Goal: Task Accomplishment & Management: Use online tool/utility

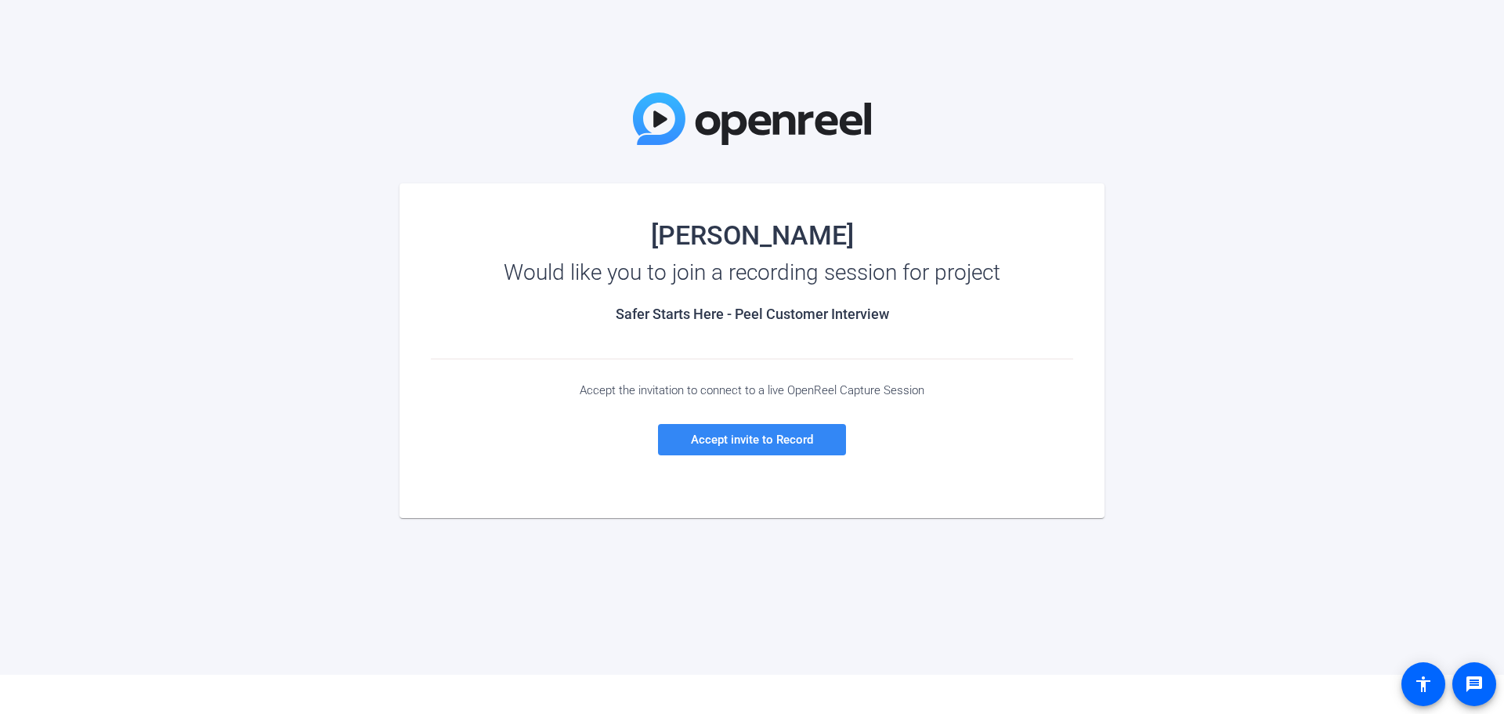
click at [773, 441] on span "Accept invite to Record" at bounding box center [752, 439] width 122 height 14
click at [756, 437] on span "Accept invite to Record" at bounding box center [752, 439] width 122 height 14
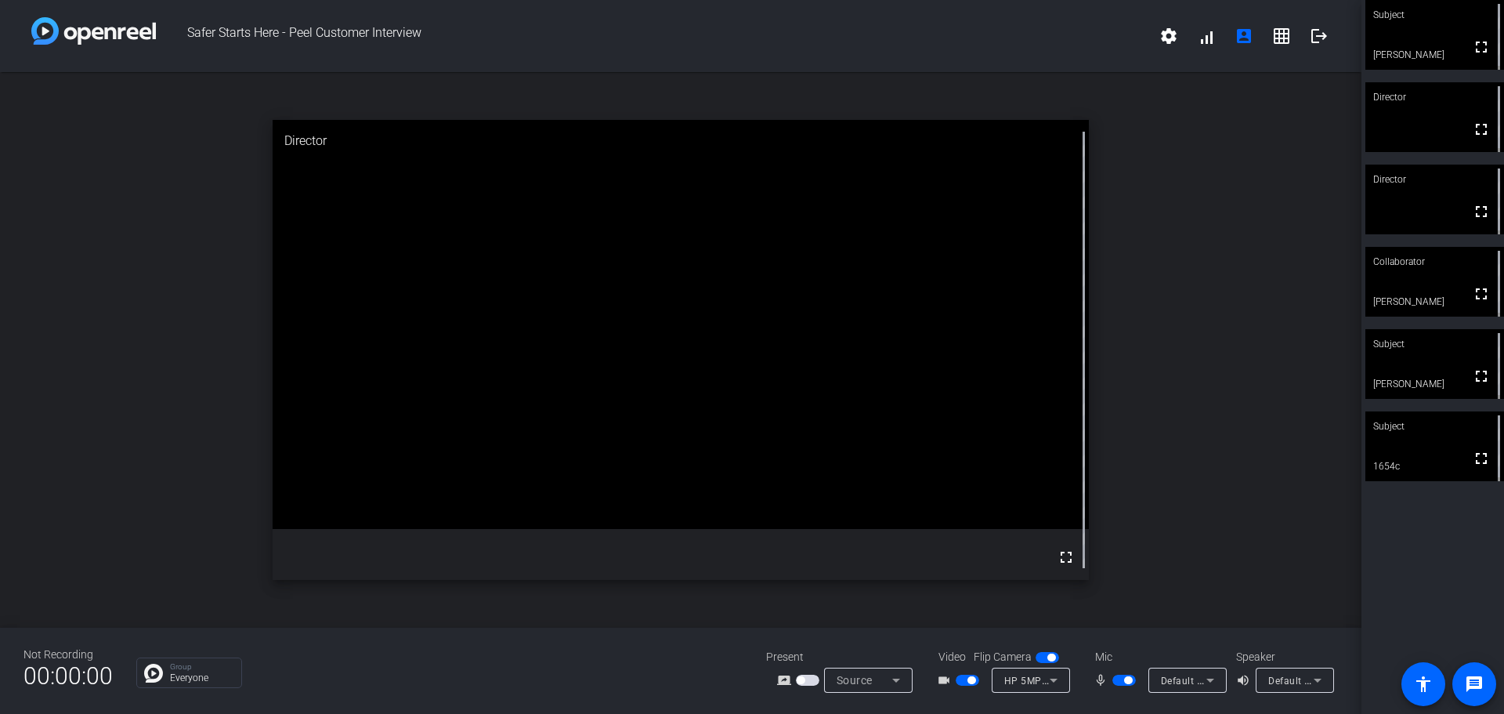
click at [1427, 38] on video at bounding box center [1435, 35] width 139 height 70
click at [1287, 213] on div "open_in_new Subject fullscreen [PERSON_NAME]" at bounding box center [681, 349] width 1362 height 555
click at [1172, 37] on mat-icon "settings" at bounding box center [1169, 36] width 19 height 19
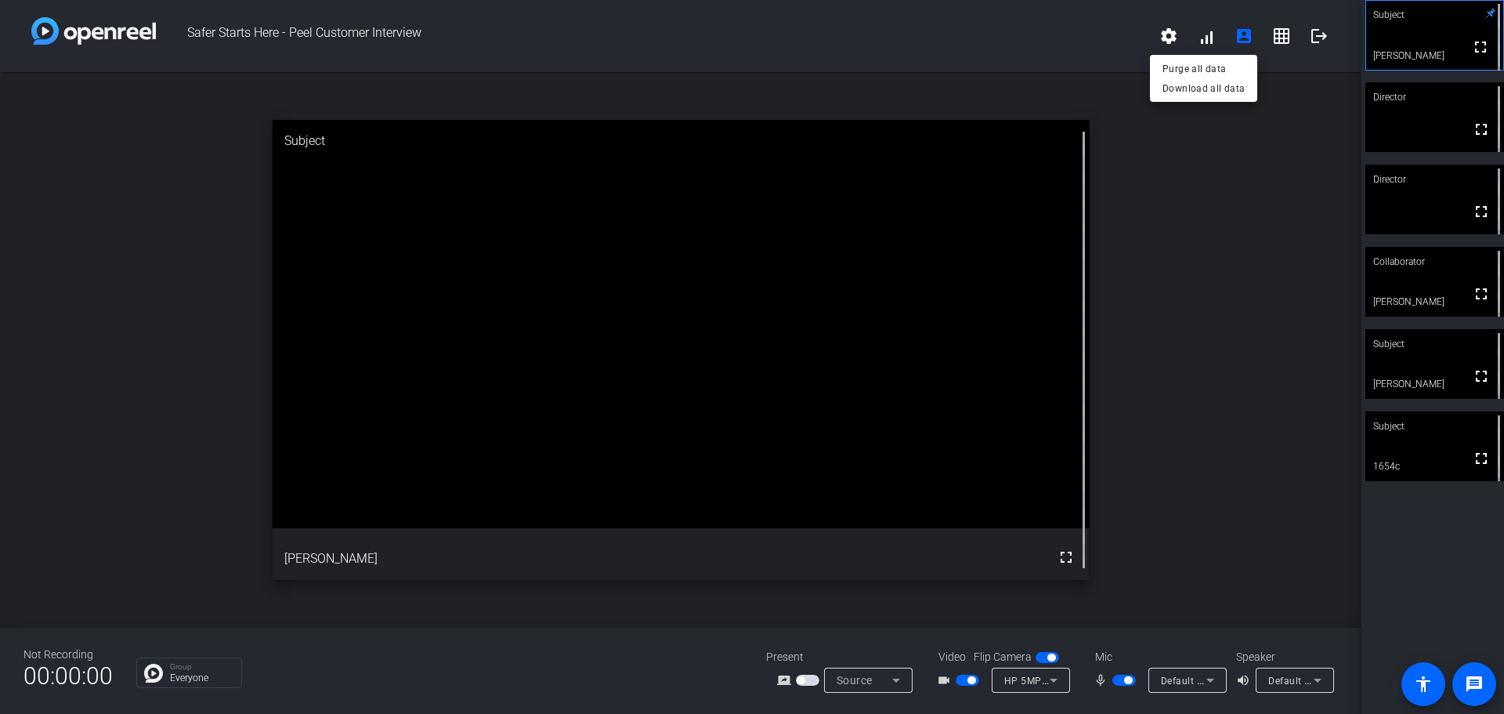
click at [1182, 226] on div at bounding box center [752, 357] width 1504 height 714
click at [1029, 680] on span "HP 5MP Camera (30c9:0096)" at bounding box center [1072, 680] width 136 height 13
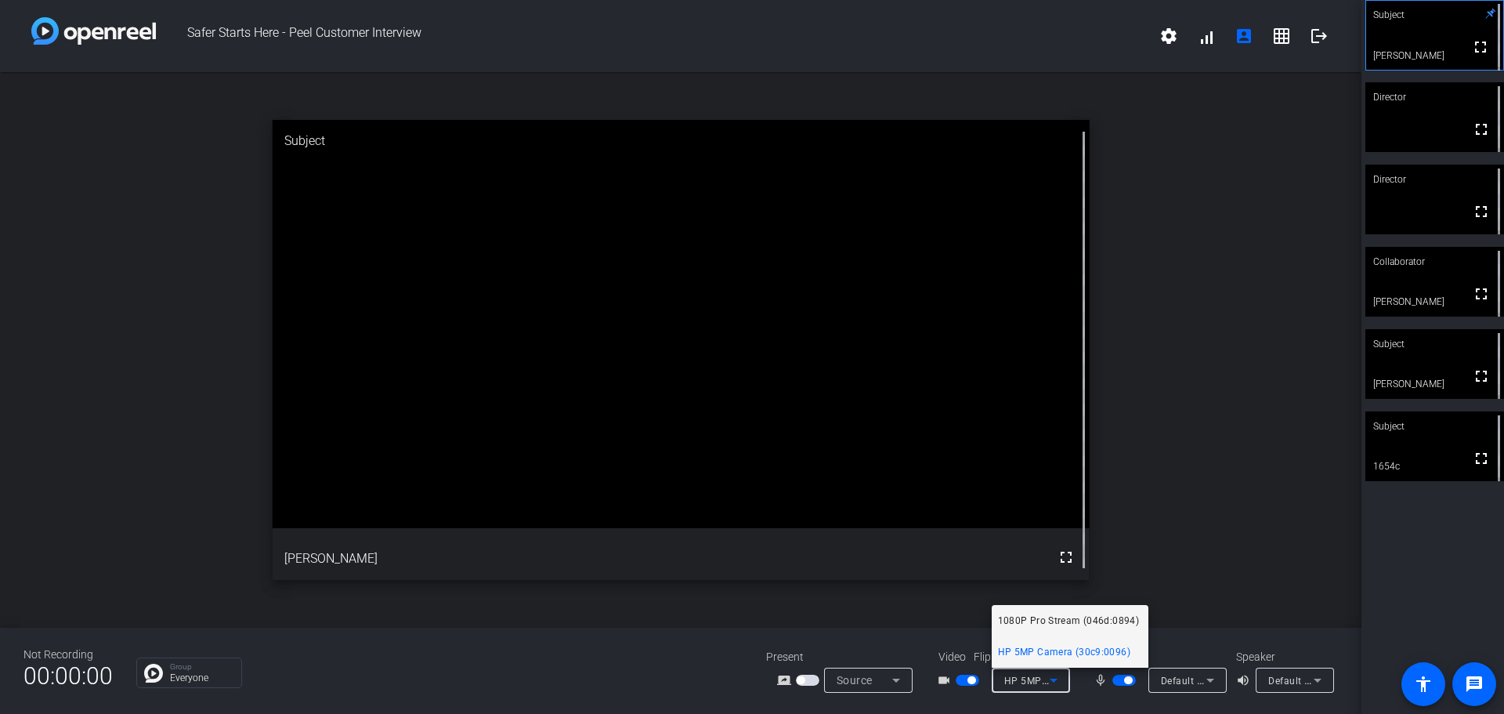
click at [1037, 615] on span "1080P Pro Stream (046d:0894)" at bounding box center [1069, 620] width 142 height 19
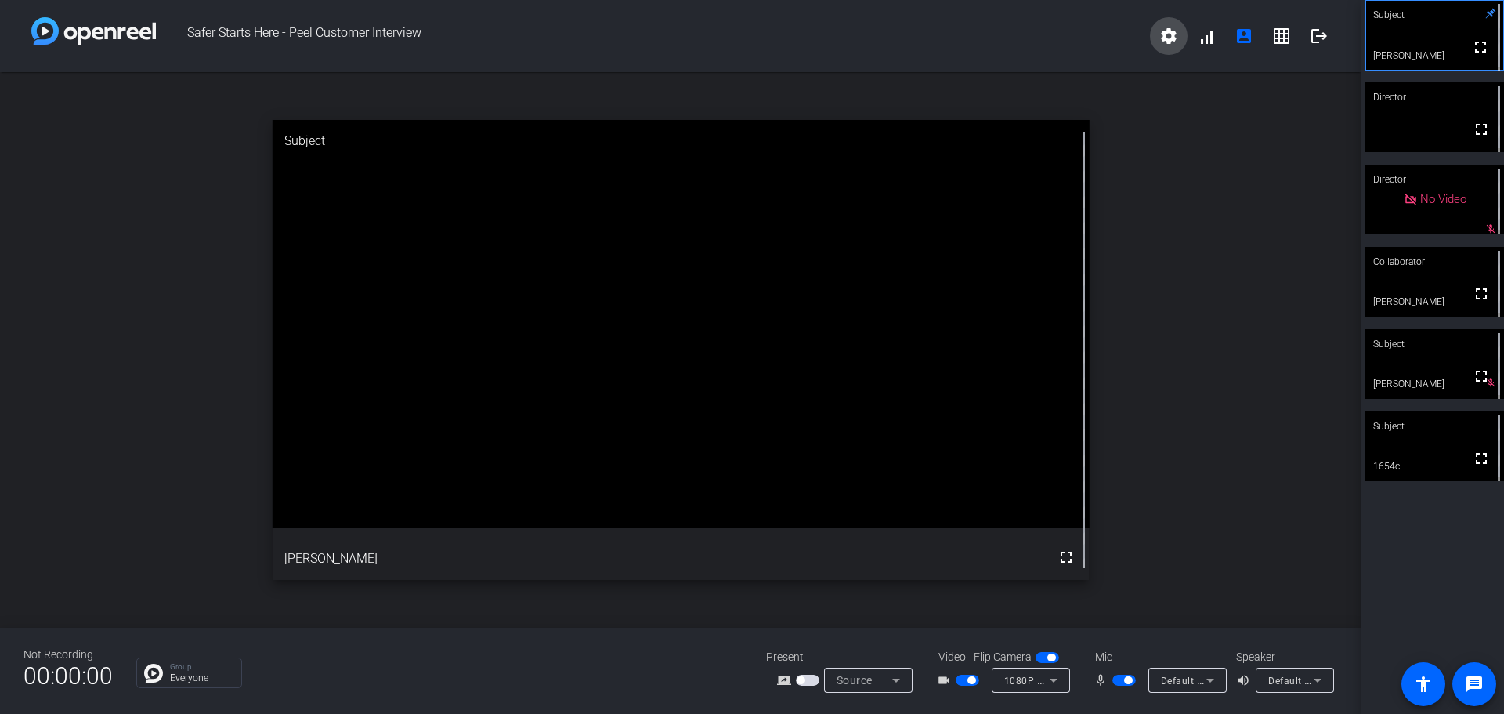
click at [1169, 37] on mat-icon "settings" at bounding box center [1169, 36] width 19 height 19
click at [970, 679] on div at bounding box center [752, 357] width 1504 height 714
click at [943, 681] on mat-icon "videocam_outline" at bounding box center [946, 680] width 19 height 19
click at [970, 682] on span "button" at bounding box center [972, 680] width 8 height 8
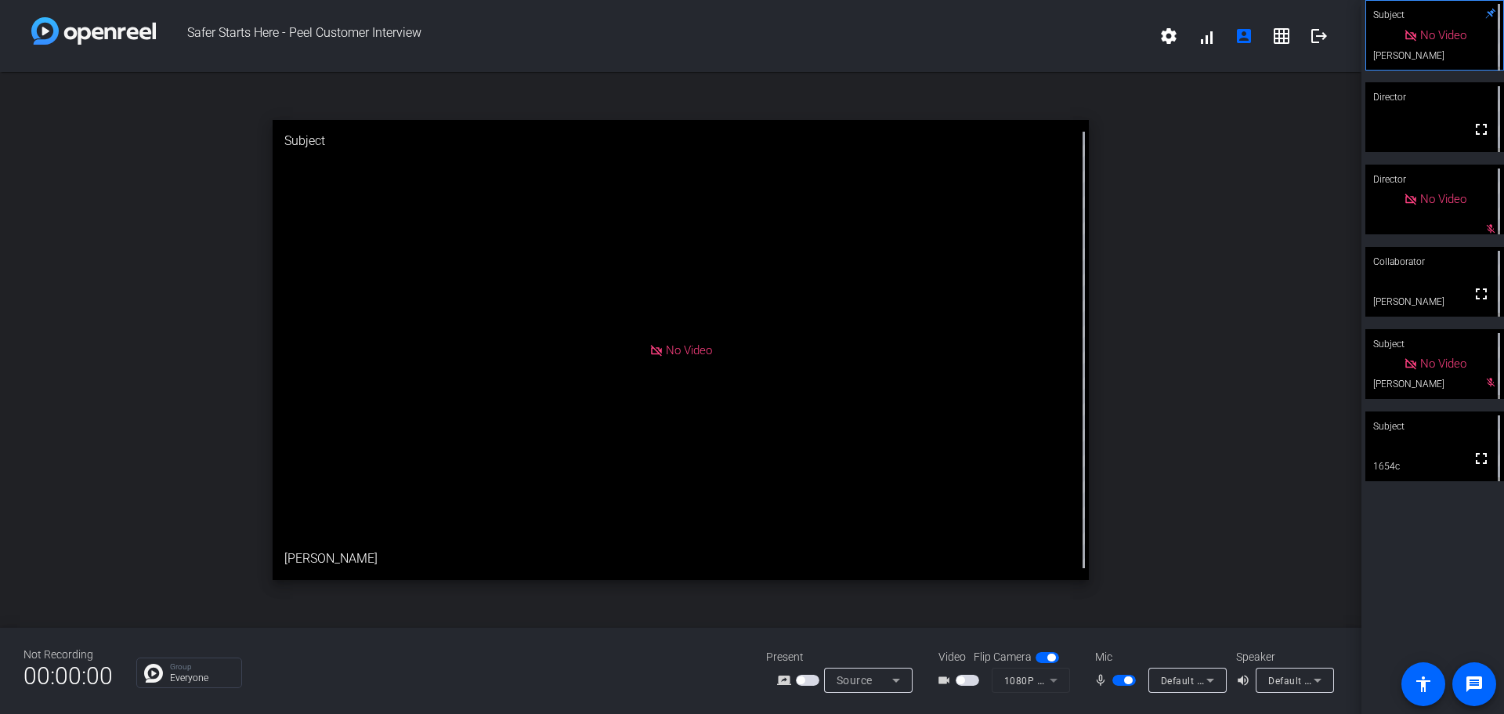
click at [970, 682] on span "button" at bounding box center [968, 680] width 24 height 11
